Goal: Transaction & Acquisition: Purchase product/service

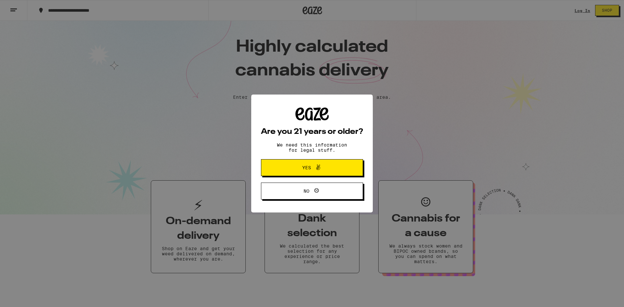
click at [358, 168] on button "Yes" at bounding box center [312, 167] width 102 height 17
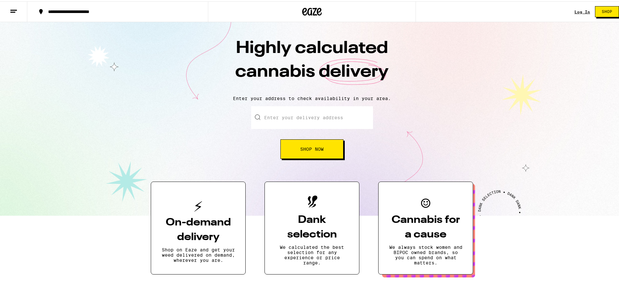
click at [187, 214] on h3 "On-demand delivery" at bounding box center [197, 228] width 73 height 29
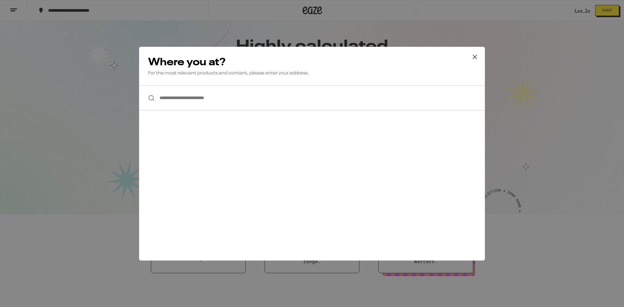
click at [204, 104] on input "**********" at bounding box center [312, 97] width 346 height 25
click at [473, 57] on icon at bounding box center [475, 57] width 10 height 10
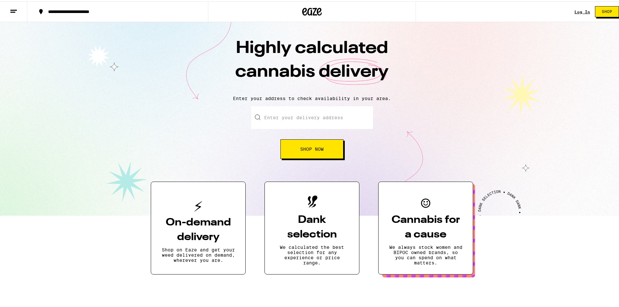
click at [597, 14] on button "Shop" at bounding box center [607, 10] width 24 height 11
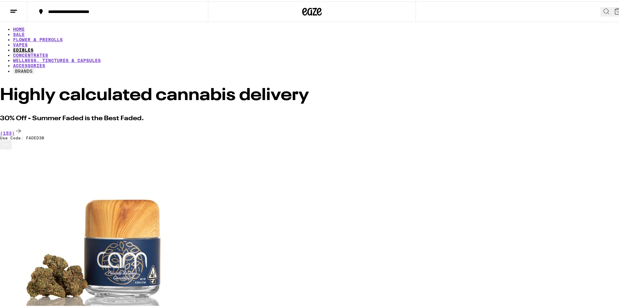
click at [33, 46] on link "EDIBLES" at bounding box center [23, 48] width 20 height 5
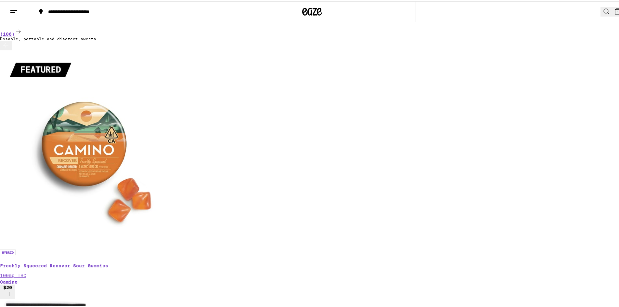
scroll to position [32, 0]
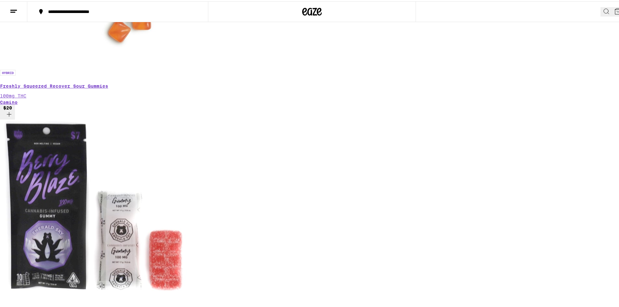
scroll to position [325, 0]
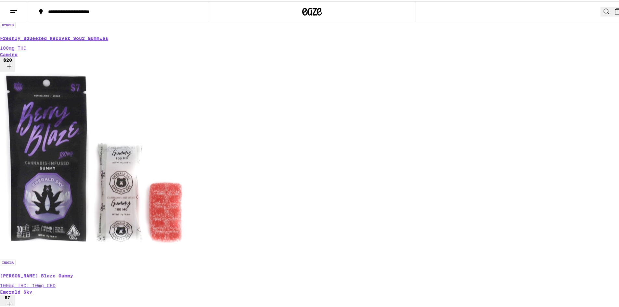
scroll to position [0, 1547]
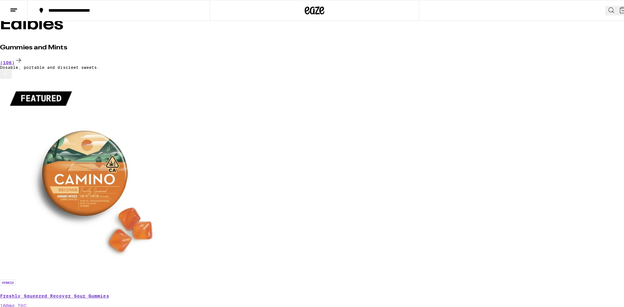
scroll to position [0, 0]
